Goal: Navigation & Orientation: Find specific page/section

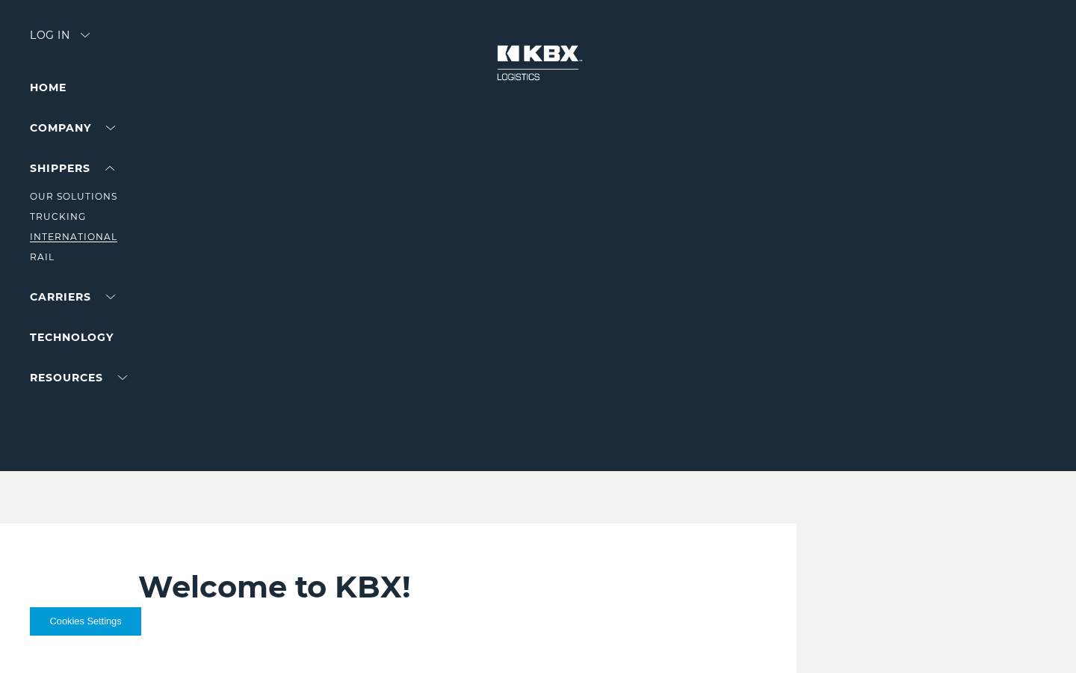
click at [72, 235] on link "International" at bounding box center [73, 236] width 87 height 11
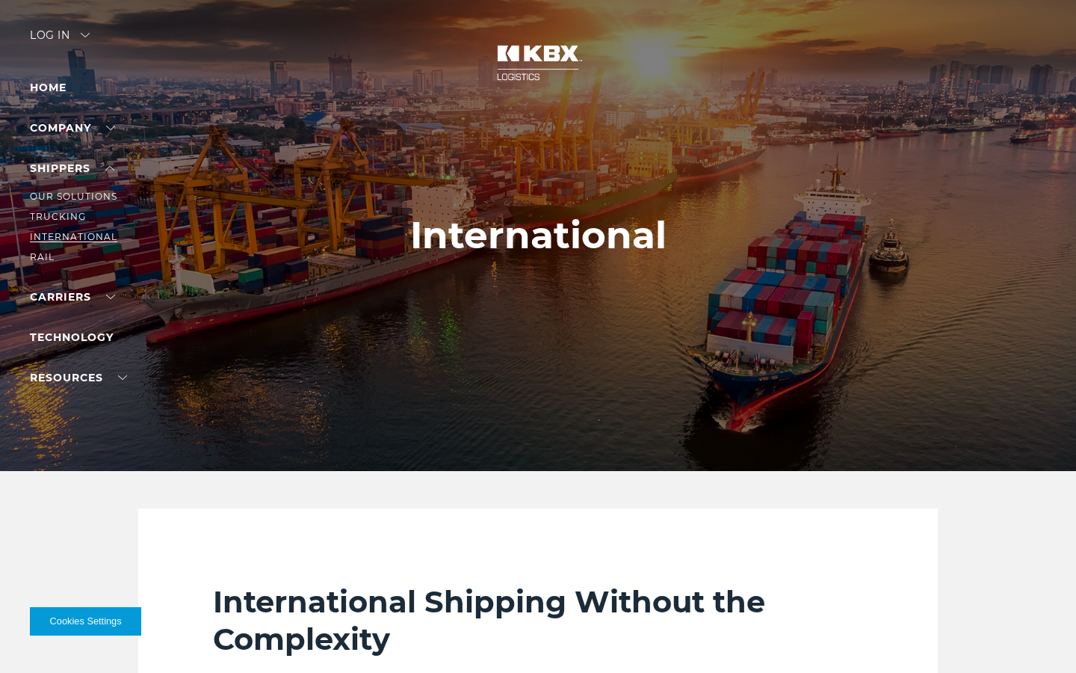
click at [66, 234] on link "International" at bounding box center [73, 236] width 87 height 11
click at [64, 232] on link "International" at bounding box center [73, 236] width 87 height 11
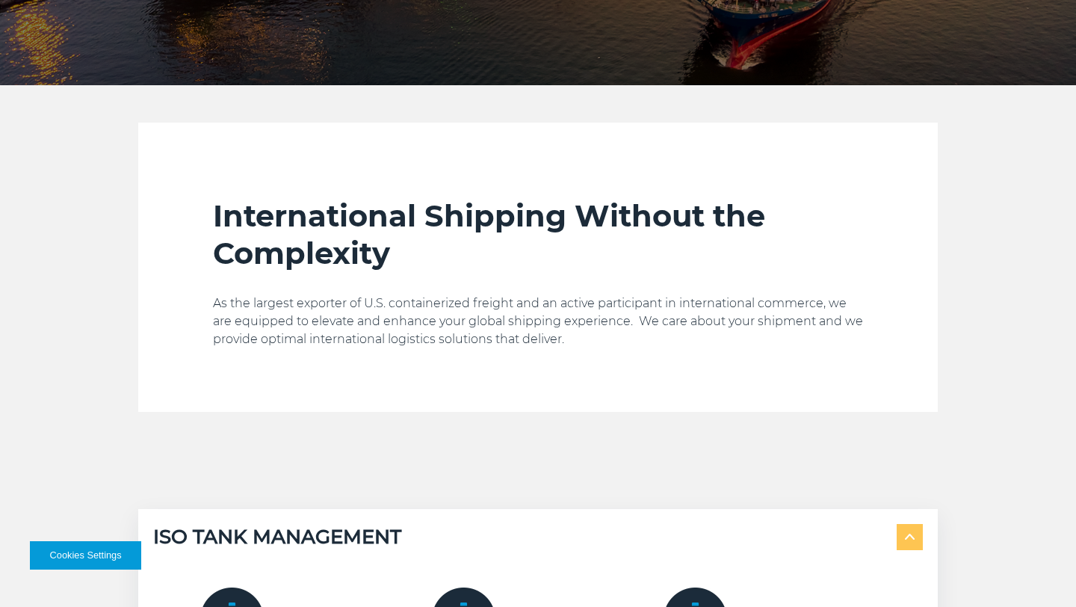
scroll to position [1172, 0]
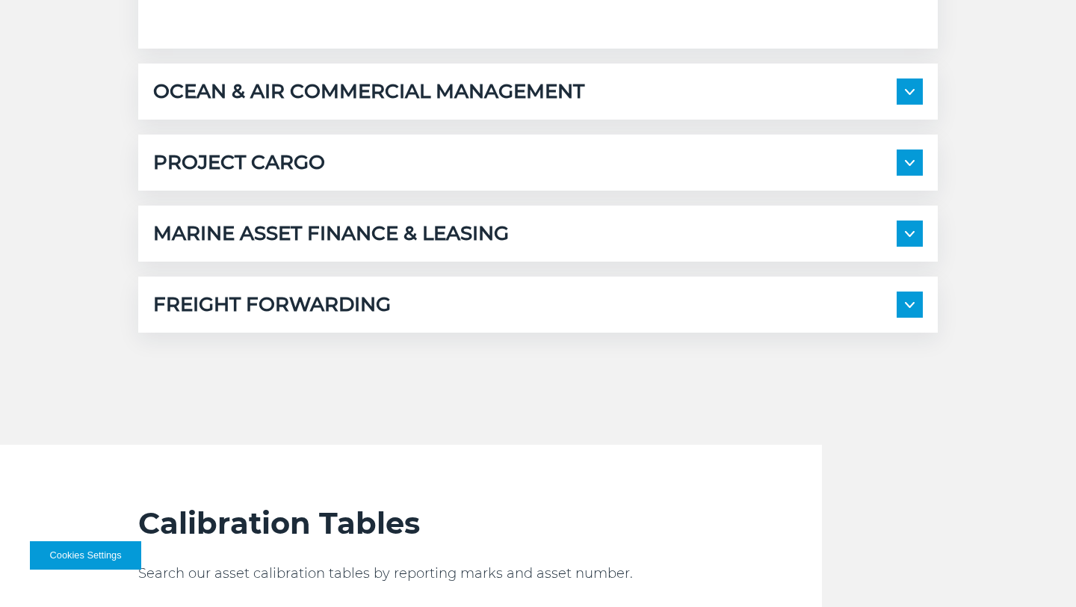
click at [905, 302] on img at bounding box center [910, 305] width 10 height 6
